Goal: Check status: Check status

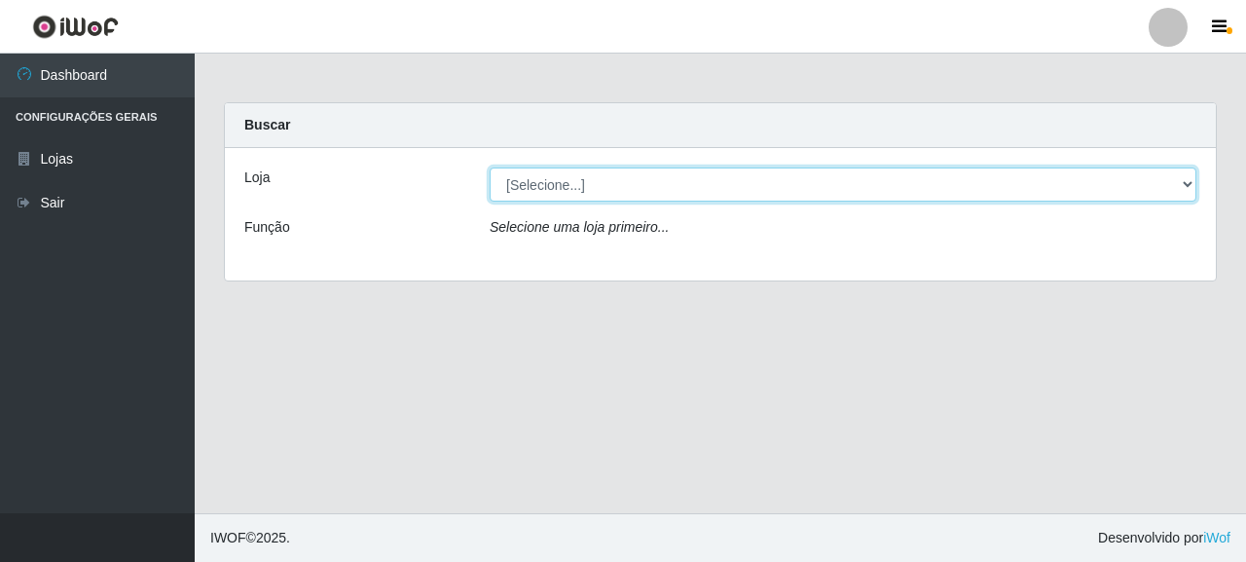
drag, startPoint x: 0, startPoint y: 0, endPoint x: 609, endPoint y: 182, distance: 635.9
click at [609, 182] on select "[Selecione...] Supermercado Queiroz - [GEOGRAPHIC_DATA]" at bounding box center [843, 184] width 707 height 34
select select "496"
click at [490, 167] on select "[Selecione...] Supermercado Queiroz - [GEOGRAPHIC_DATA]" at bounding box center [843, 184] width 707 height 34
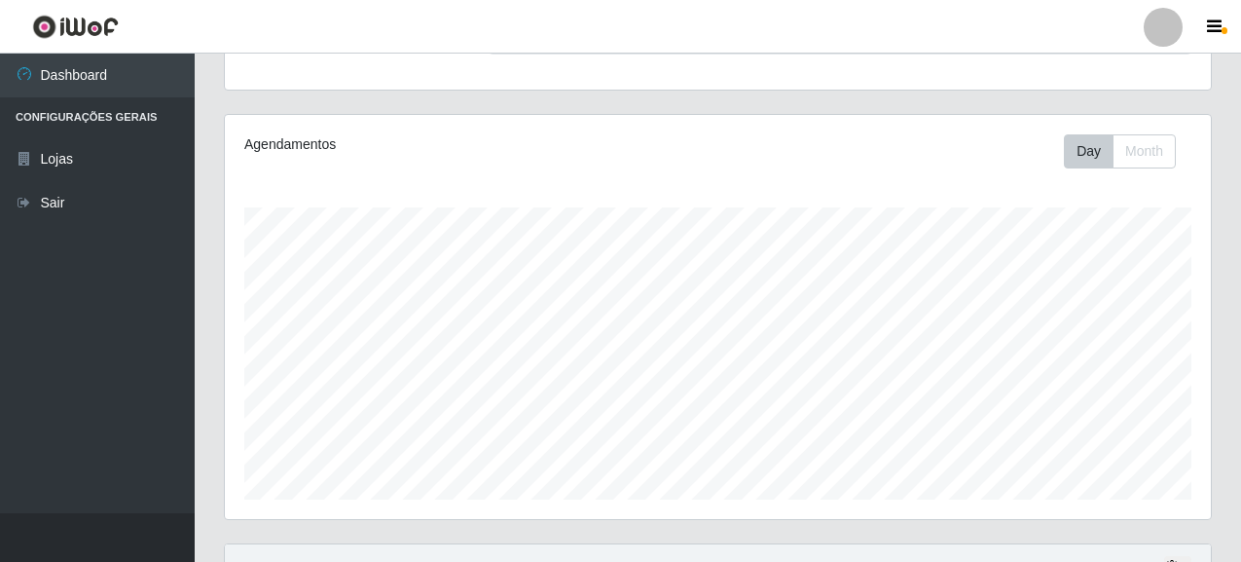
scroll to position [384, 0]
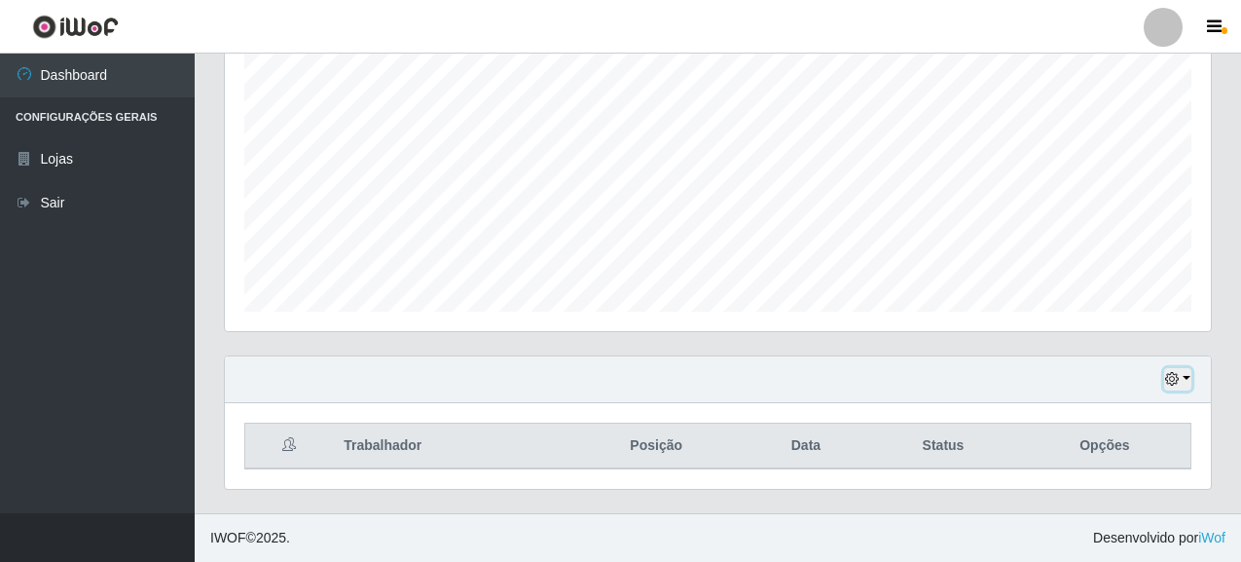
click at [1178, 374] on icon "button" at bounding box center [1172, 379] width 14 height 14
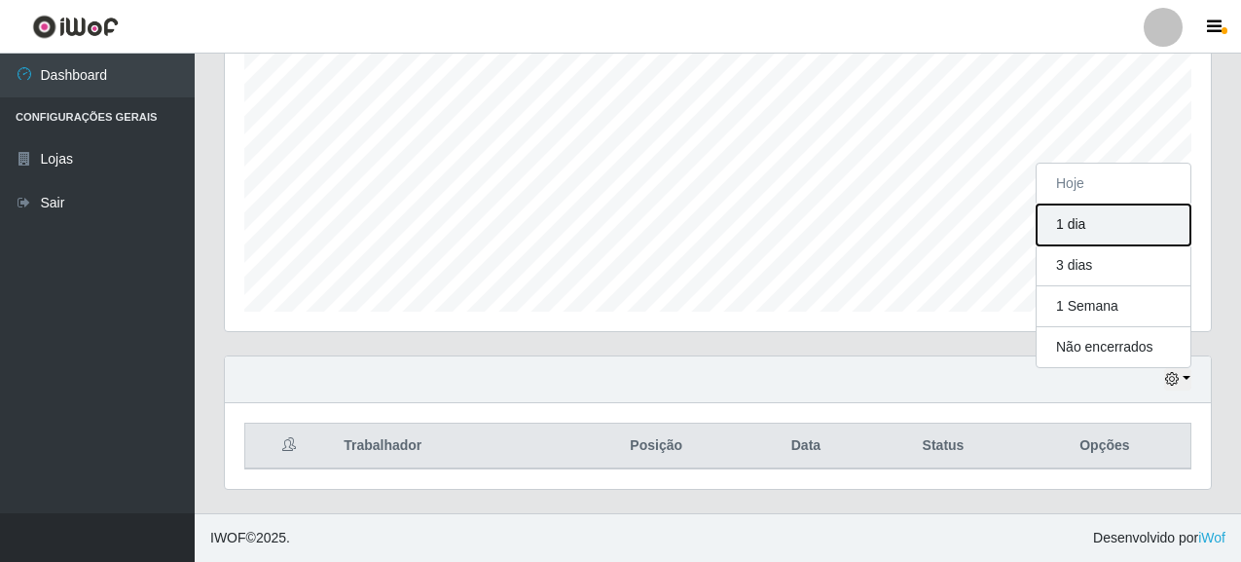
click at [1087, 221] on button "1 dia" at bounding box center [1114, 224] width 154 height 41
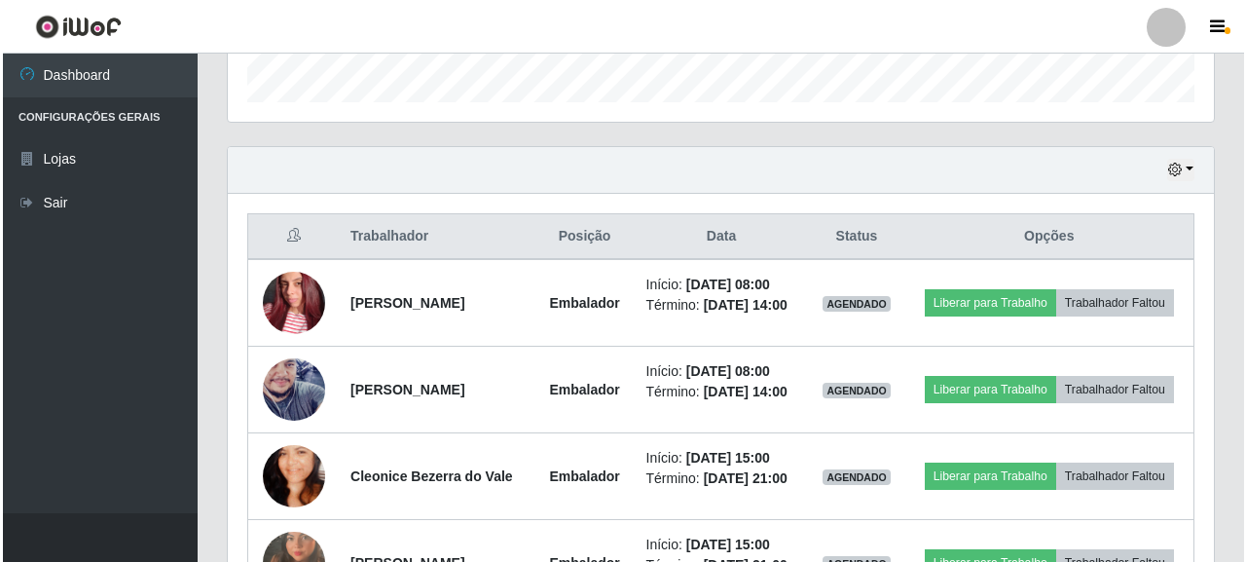
scroll to position [731, 0]
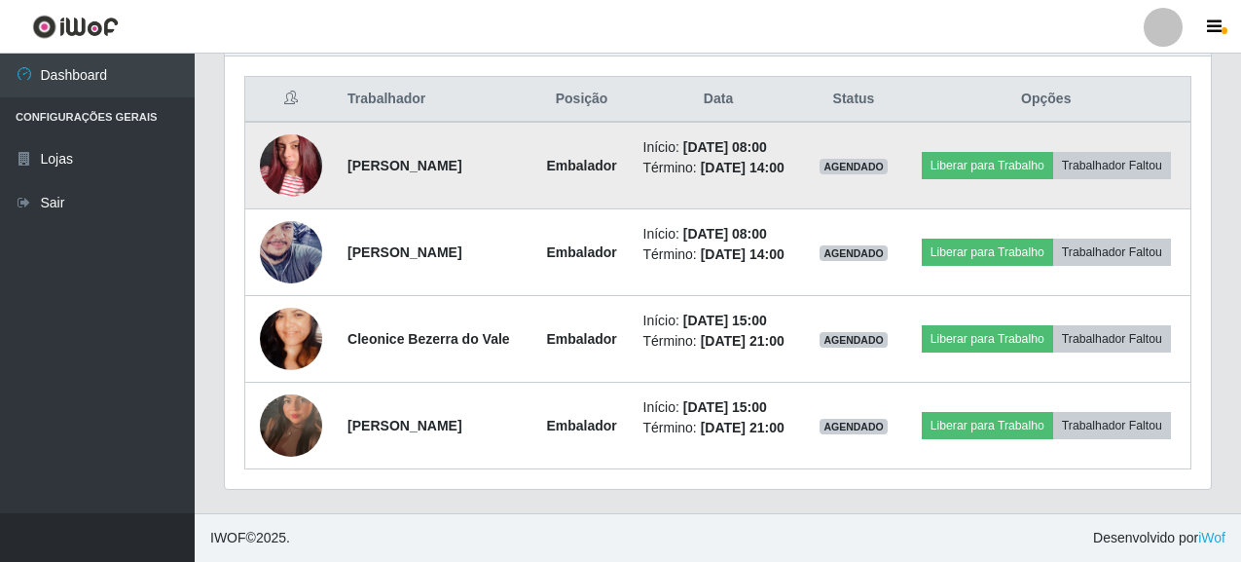
click at [295, 158] on img at bounding box center [291, 165] width 62 height 111
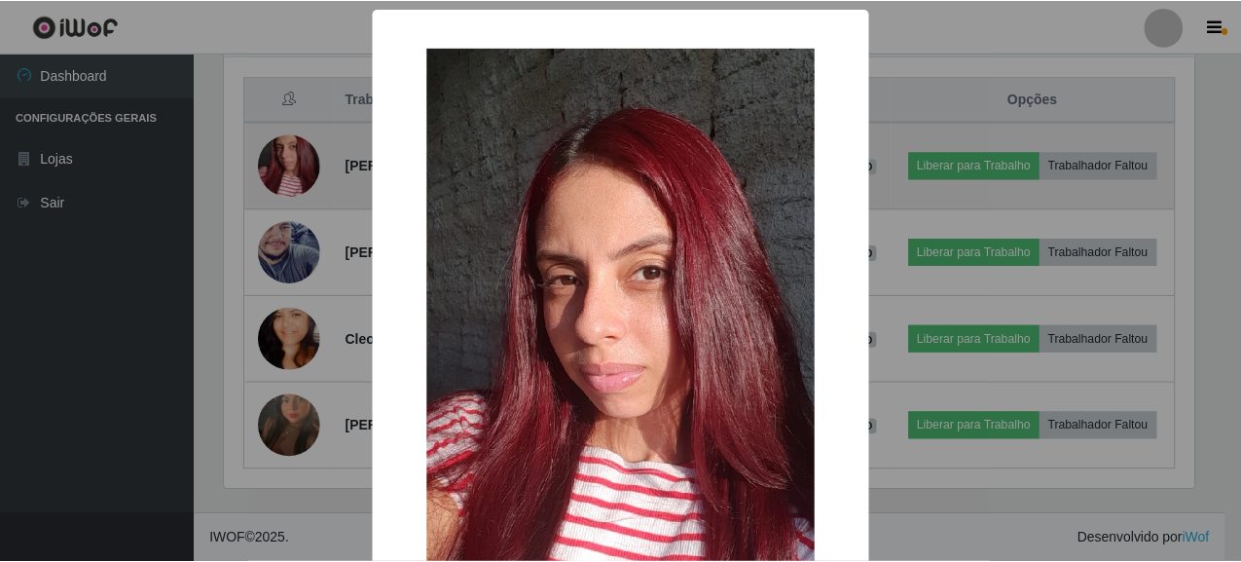
scroll to position [404, 974]
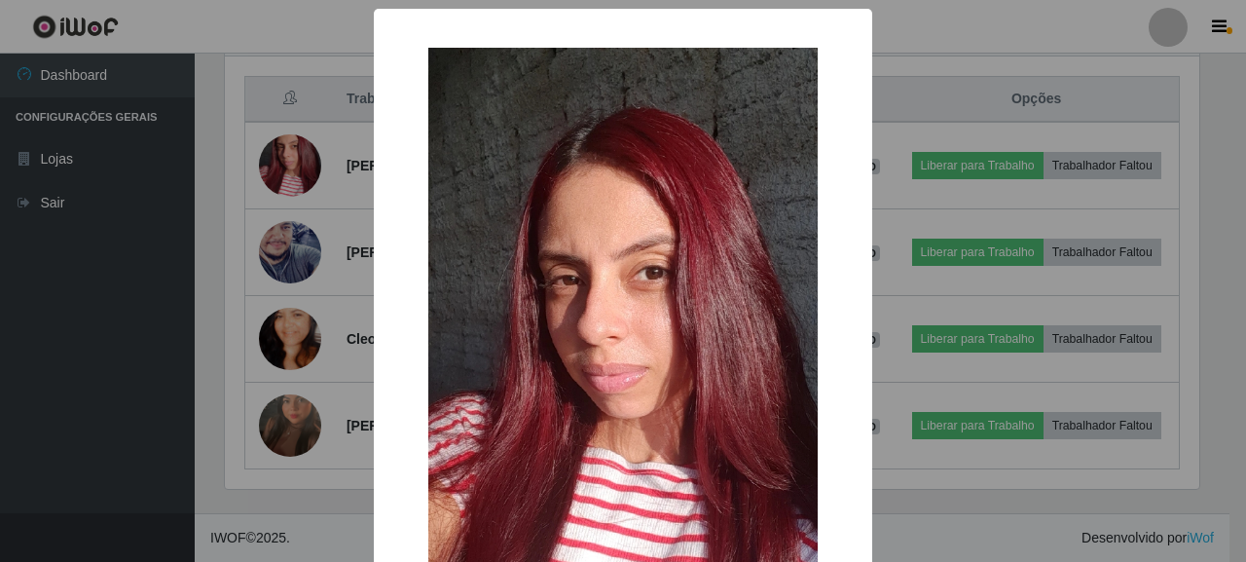
click at [148, 293] on div "× OK Cancel" at bounding box center [623, 281] width 1246 height 562
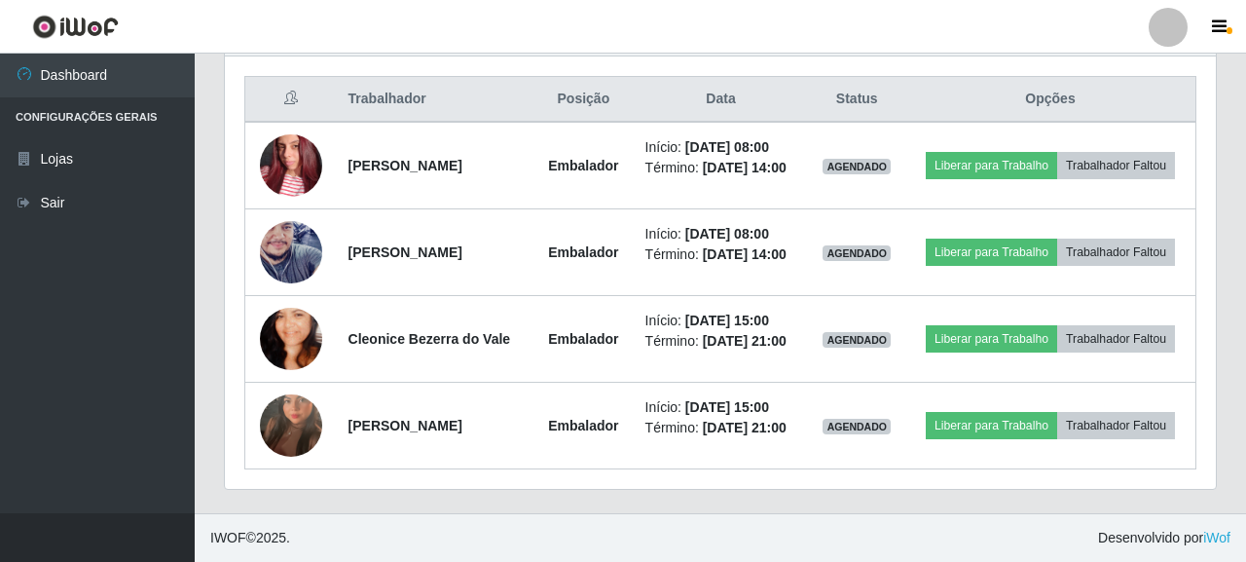
scroll to position [404, 986]
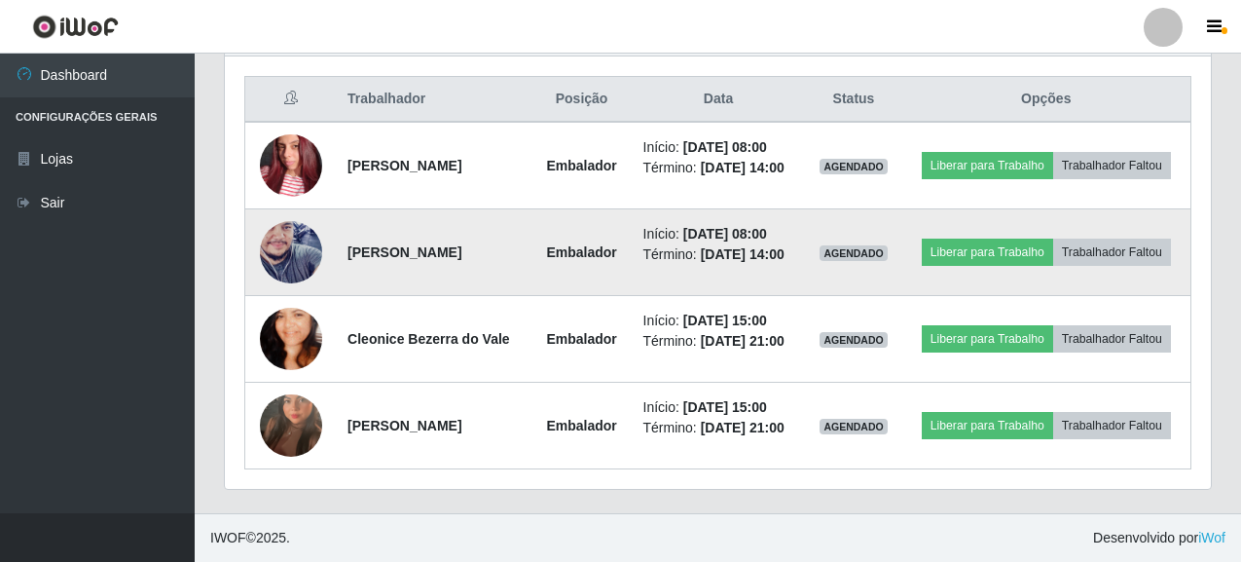
click at [305, 252] on img at bounding box center [291, 252] width 62 height 111
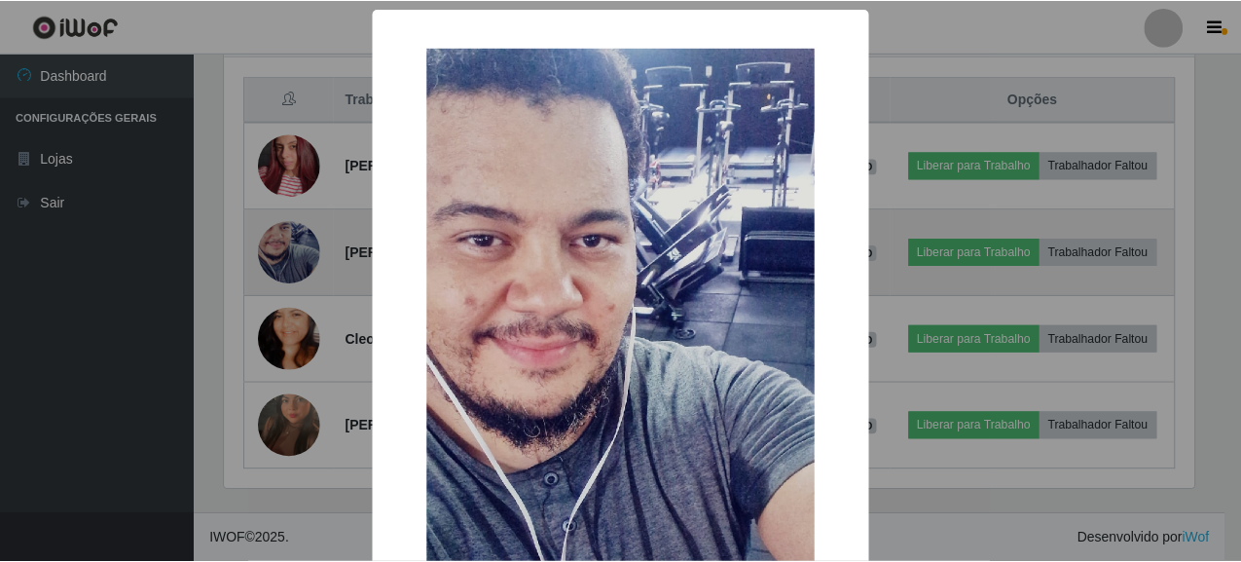
scroll to position [404, 974]
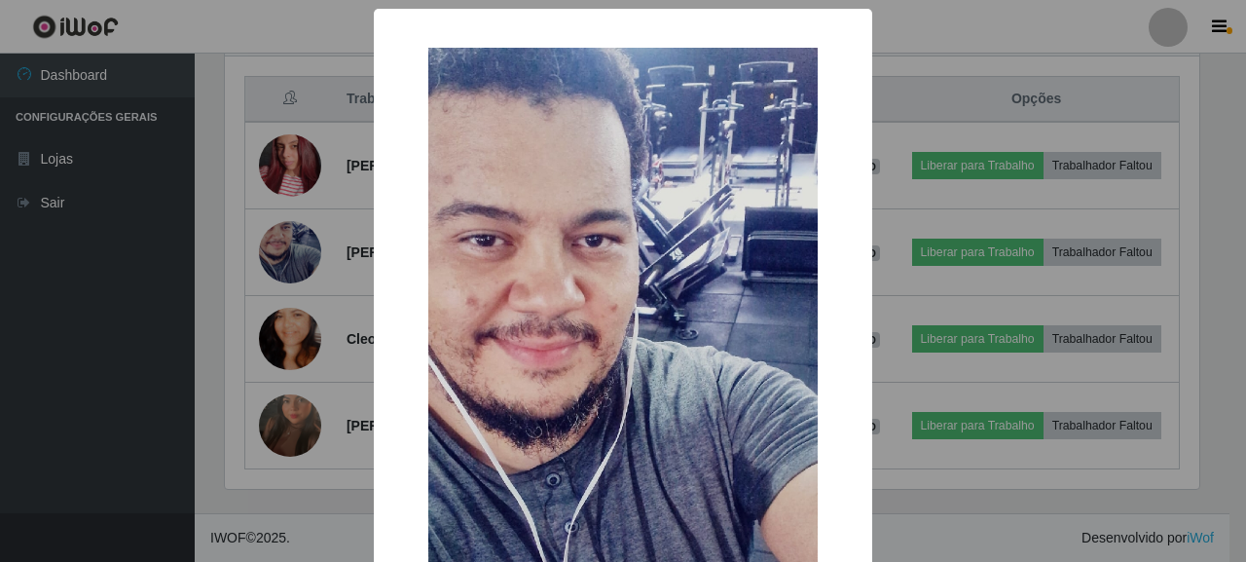
click at [97, 366] on div "× OK Cancel" at bounding box center [623, 281] width 1246 height 562
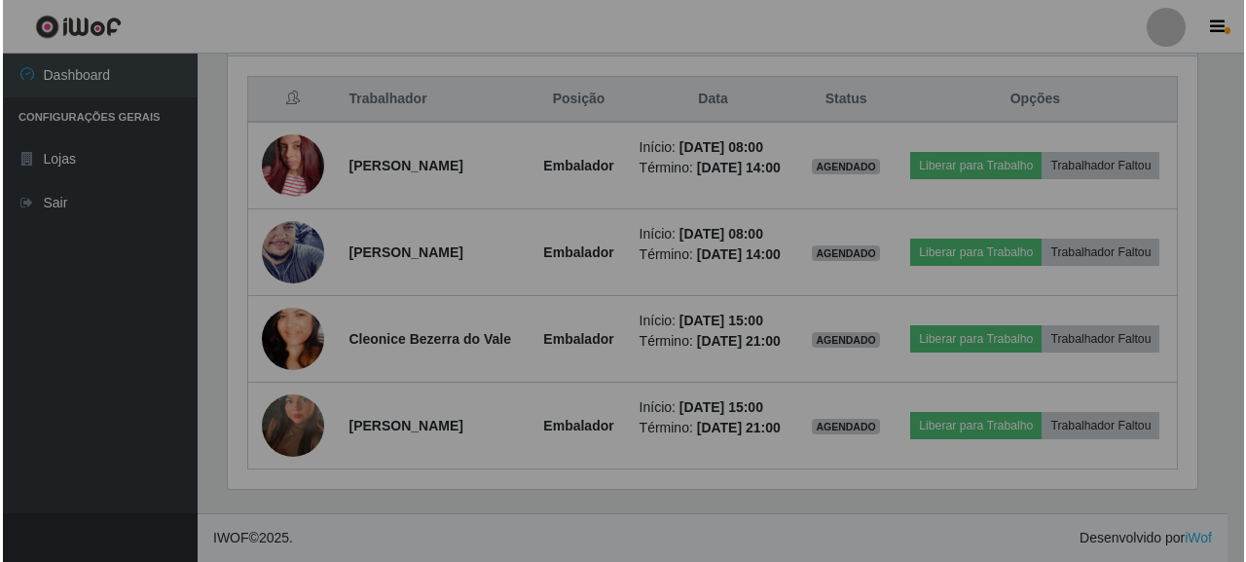
scroll to position [404, 986]
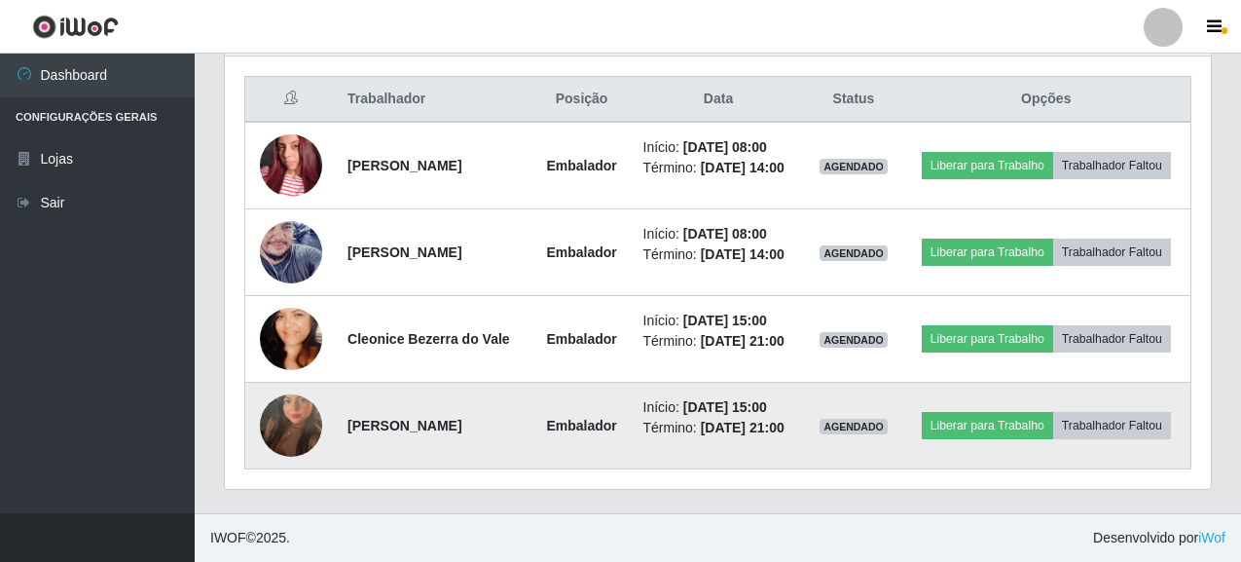
click at [287, 428] on img at bounding box center [291, 425] width 62 height 111
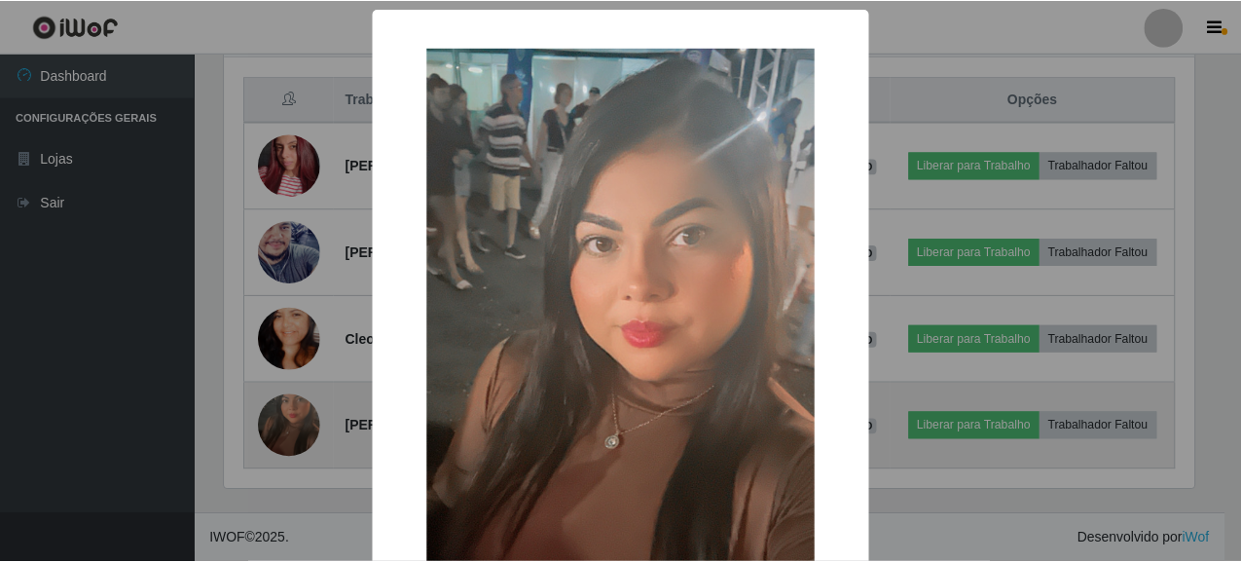
scroll to position [404, 974]
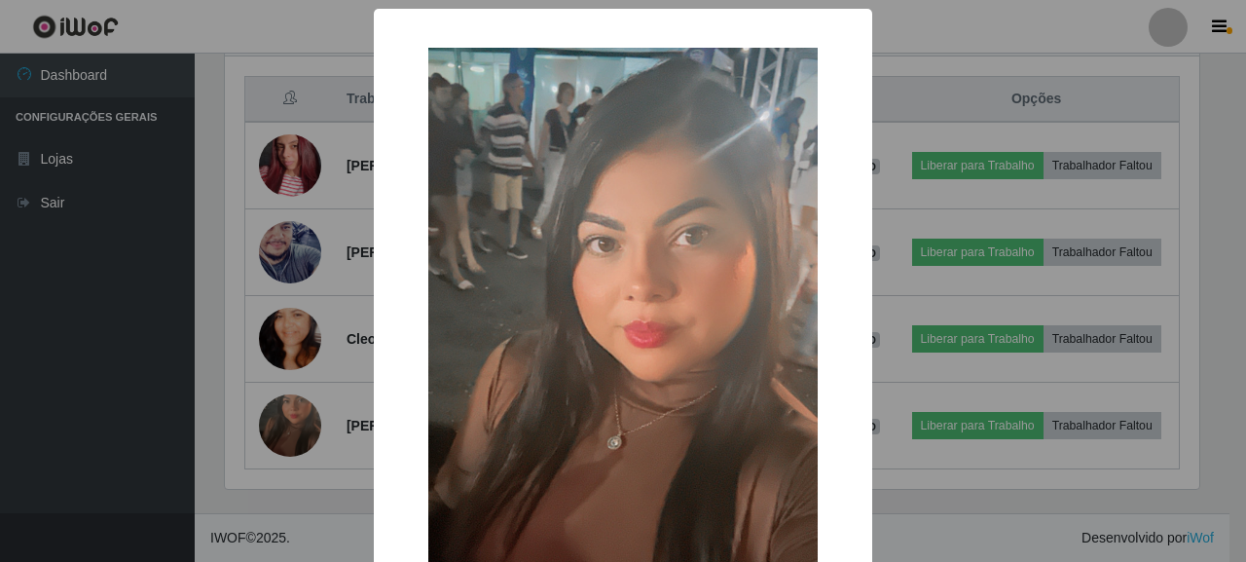
drag, startPoint x: 125, startPoint y: 387, endPoint x: 115, endPoint y: 391, distance: 10.5
click at [117, 391] on div "× OK Cancel" at bounding box center [623, 281] width 1246 height 562
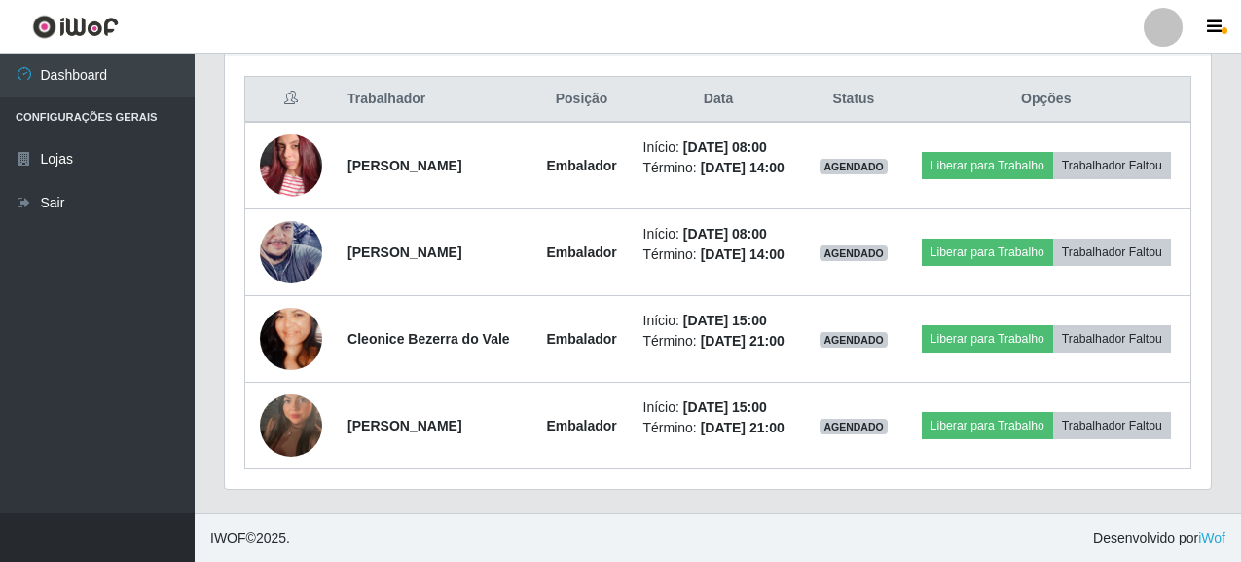
scroll to position [404, 986]
